Goal: Find specific page/section

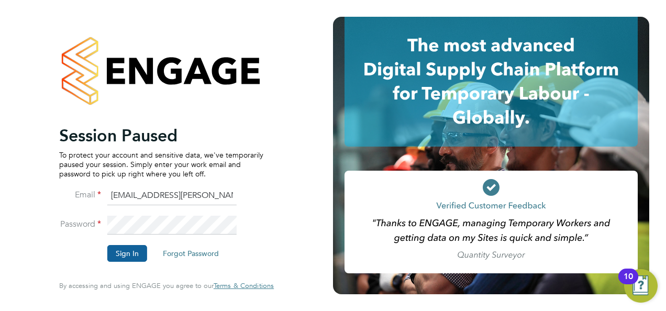
click at [135, 251] on button "Sign In" at bounding box center [127, 253] width 40 height 17
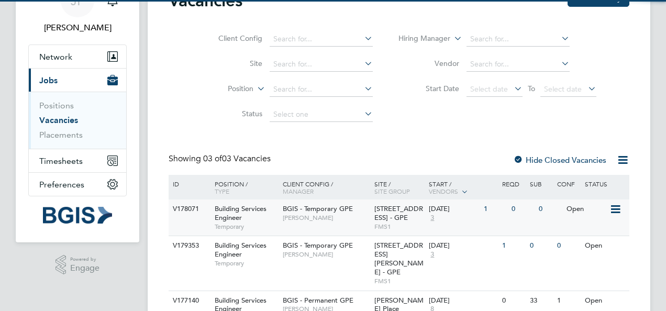
scroll to position [92, 0]
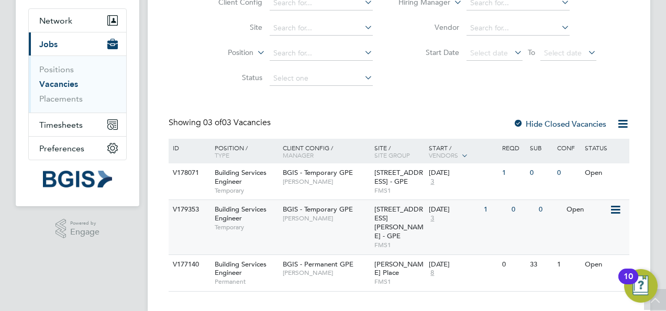
click at [601, 211] on div "Open" at bounding box center [587, 209] width 46 height 19
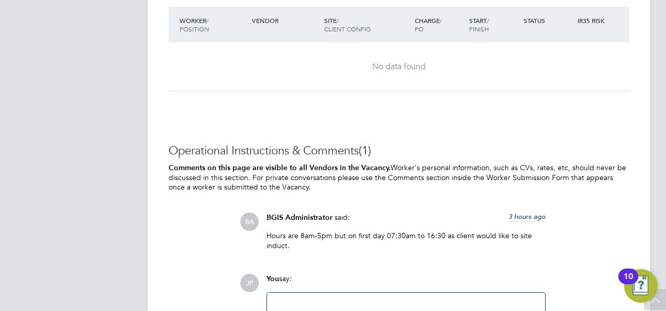
scroll to position [1688, 0]
